Goal: Find specific page/section: Find specific page/section

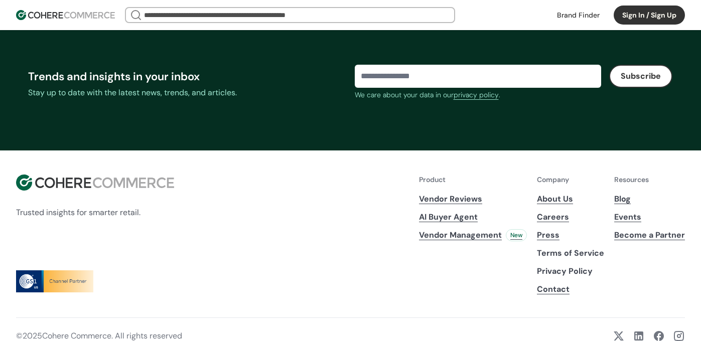
scroll to position [3917, 0]
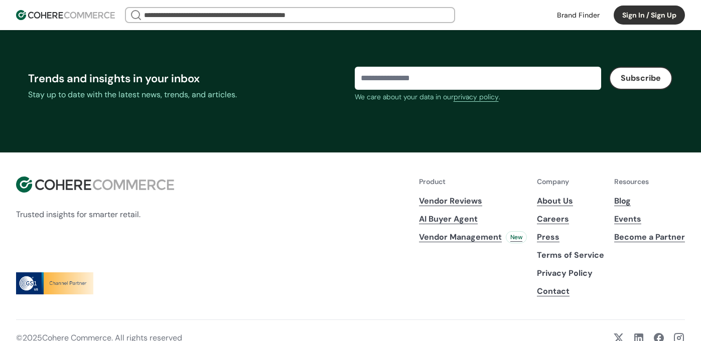
click at [554, 220] on link "Careers" at bounding box center [570, 219] width 67 height 12
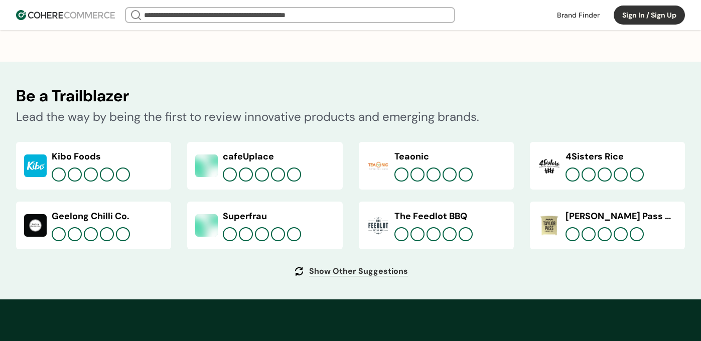
scroll to position [3931, 0]
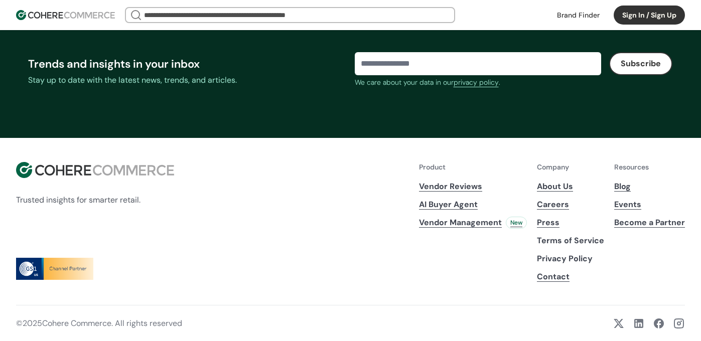
click at [548, 208] on link "Careers" at bounding box center [570, 205] width 67 height 12
